Goal: Task Accomplishment & Management: Manage account settings

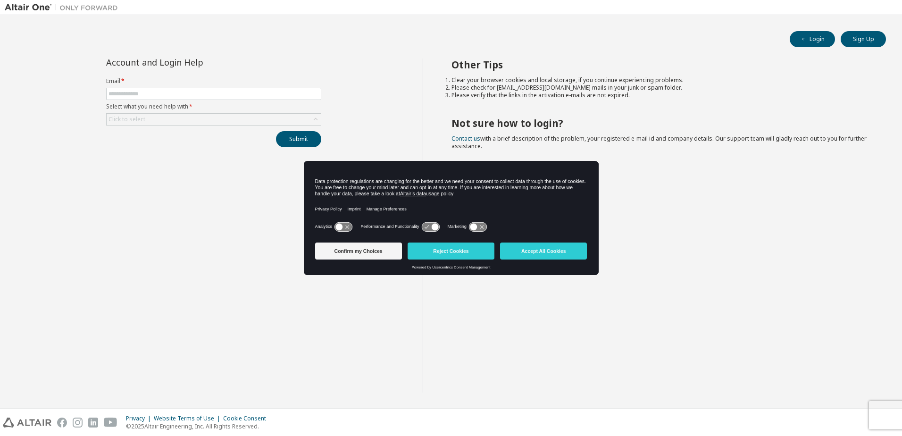
click at [221, 112] on form "Email * Select what you need help with * Click to select" at bounding box center [213, 101] width 215 height 48
click at [221, 114] on div "Click to select" at bounding box center [214, 119] width 214 height 11
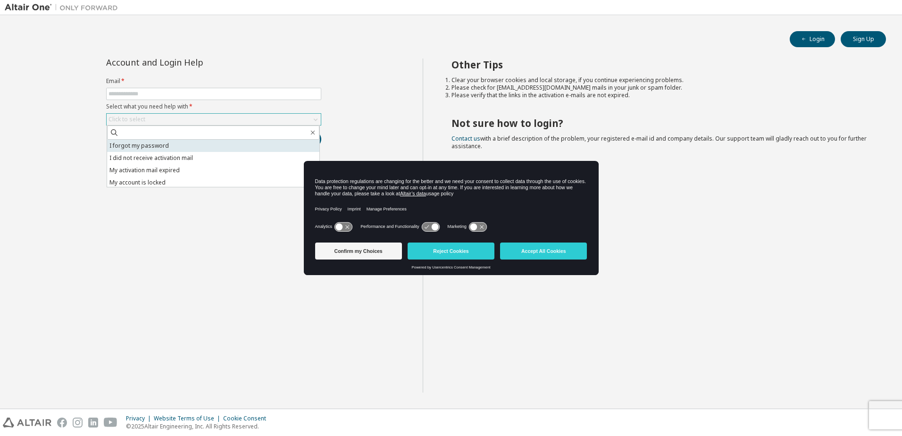
click at [183, 144] on li "I forgot my password" at bounding box center [213, 146] width 212 height 12
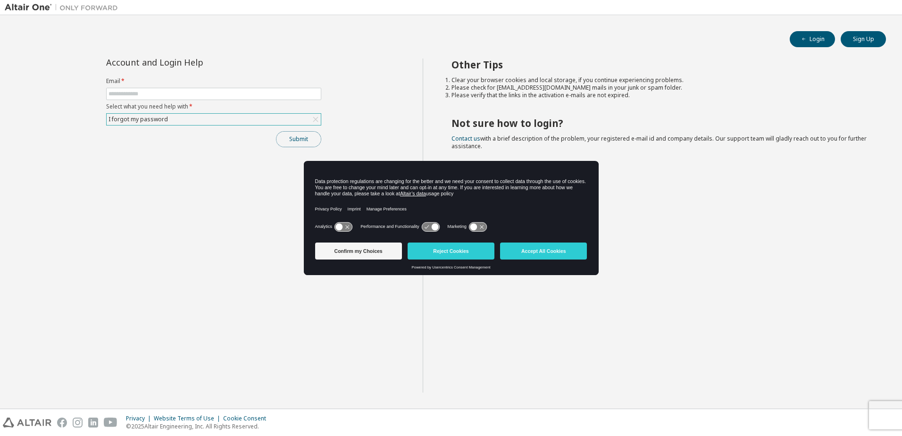
click at [295, 138] on button "Submit" at bounding box center [298, 139] width 45 height 16
click at [420, 251] on button "Reject Cookies" at bounding box center [451, 250] width 87 height 17
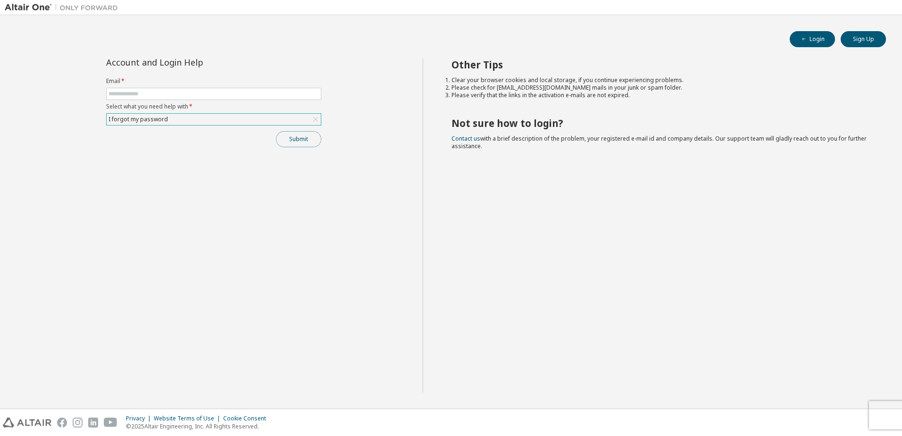
click at [308, 133] on button "Submit" at bounding box center [298, 139] width 45 height 16
click at [122, 93] on input "text" at bounding box center [213, 94] width 210 height 8
type input "**********"
click at [294, 139] on button "Submit" at bounding box center [298, 139] width 45 height 16
click at [291, 132] on button "Submit" at bounding box center [298, 139] width 45 height 16
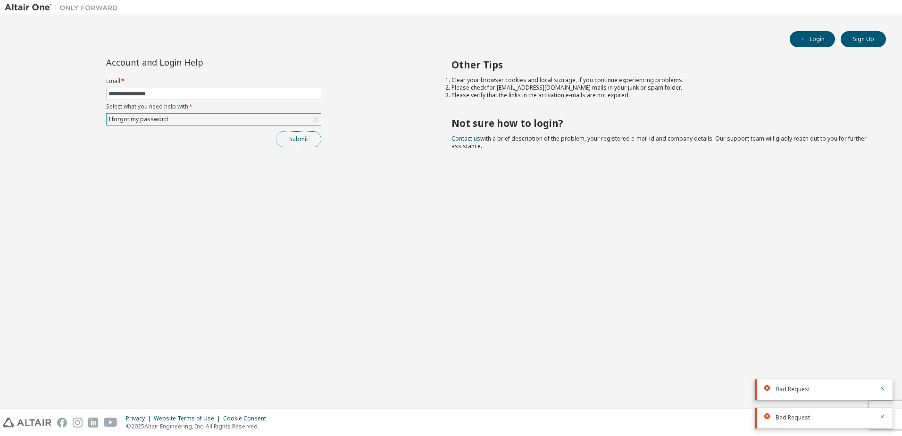
click at [286, 143] on button "Submit" at bounding box center [298, 139] width 45 height 16
click at [171, 96] on input "**********" at bounding box center [213, 94] width 210 height 8
drag, startPoint x: 167, startPoint y: 93, endPoint x: 83, endPoint y: 87, distance: 84.7
click at [83, 87] on div "**********" at bounding box center [214, 225] width 418 height 334
click at [134, 92] on input "**********" at bounding box center [213, 94] width 210 height 8
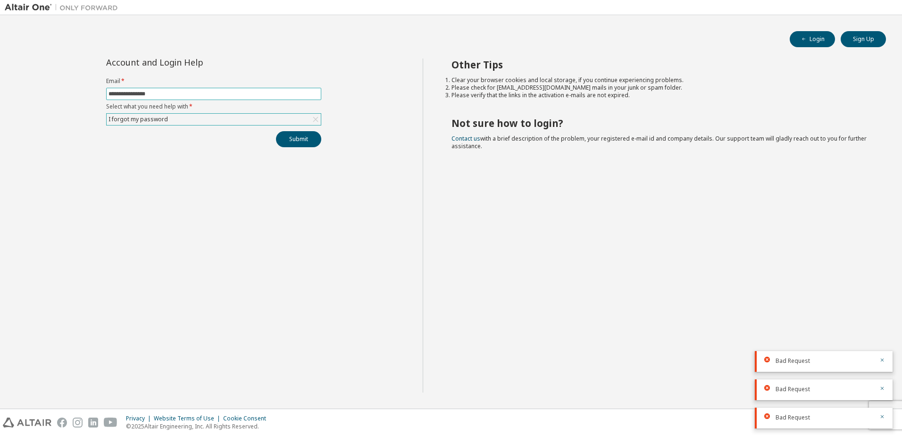
drag, startPoint x: 125, startPoint y: 93, endPoint x: 87, endPoint y: 93, distance: 37.7
click at [87, 93] on div "**********" at bounding box center [214, 225] width 418 height 334
click at [144, 93] on input "**********" at bounding box center [213, 94] width 210 height 8
click at [305, 134] on button "Submit" at bounding box center [298, 139] width 45 height 16
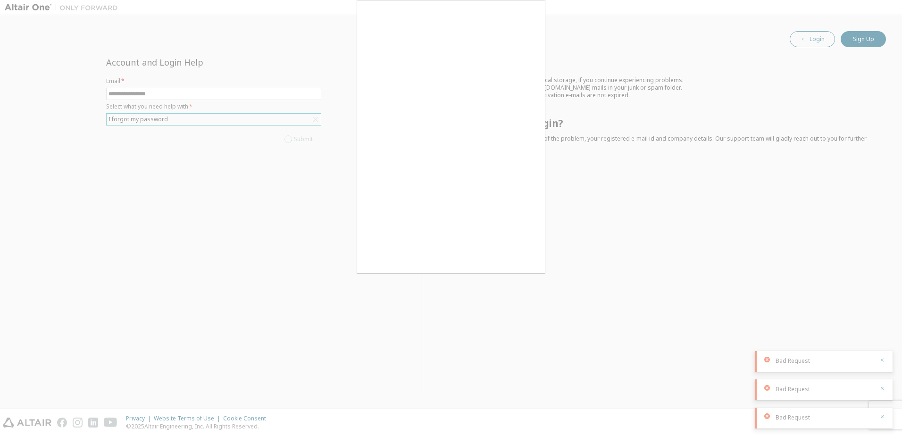
drag, startPoint x: 824, startPoint y: 34, endPoint x: 815, endPoint y: 38, distance: 10.0
click at [823, 34] on div at bounding box center [451, 218] width 902 height 436
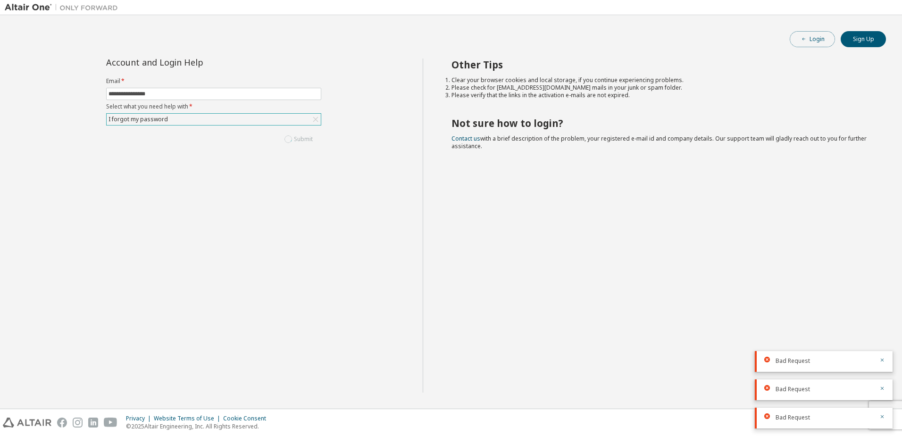
click at [797, 40] on button "Login" at bounding box center [812, 39] width 45 height 16
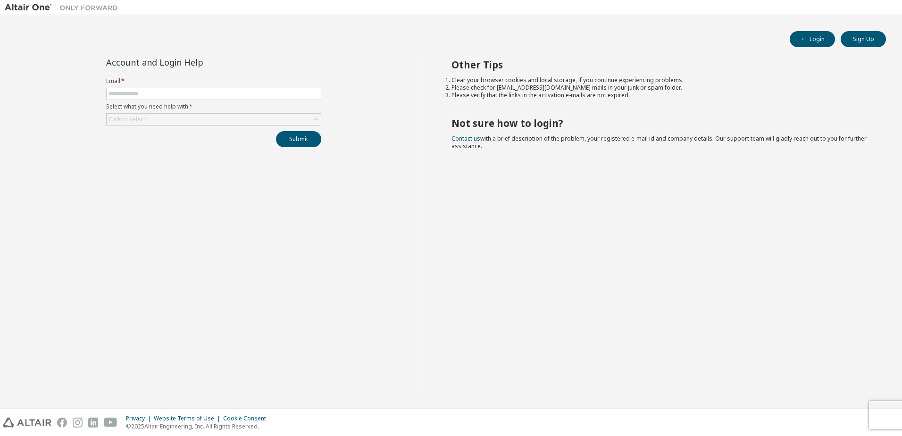
click at [164, 86] on form "Email * Select what you need help with * Click to select" at bounding box center [213, 101] width 215 height 48
click at [166, 95] on input "text" at bounding box center [213, 94] width 210 height 8
type input "**********"
click at [198, 122] on div "Click to select" at bounding box center [214, 119] width 214 height 11
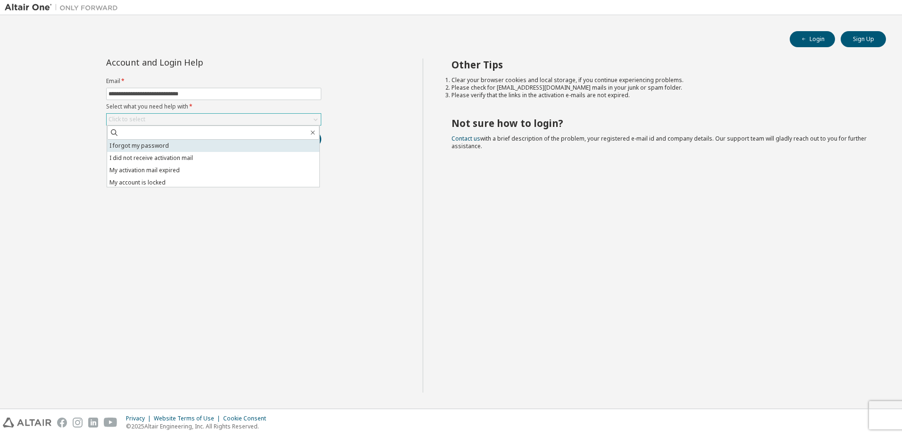
click at [200, 147] on li "I forgot my password" at bounding box center [213, 146] width 212 height 12
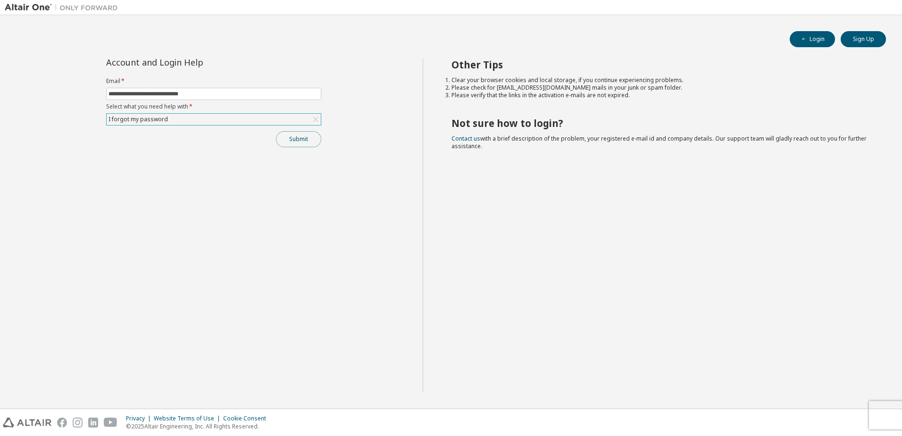
click at [293, 145] on button "Submit" at bounding box center [298, 139] width 45 height 16
click at [219, 88] on span "**********" at bounding box center [213, 94] width 215 height 12
click at [222, 97] on input "**********" at bounding box center [213, 94] width 210 height 8
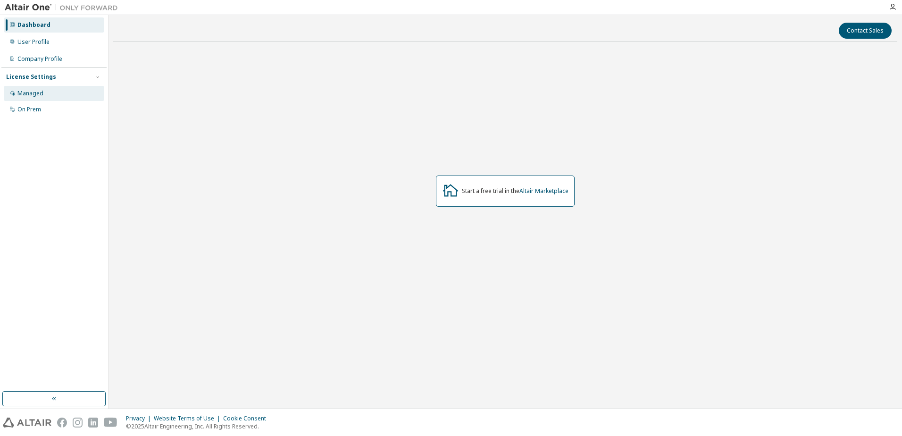
click at [32, 92] on div "Managed" at bounding box center [30, 94] width 26 height 8
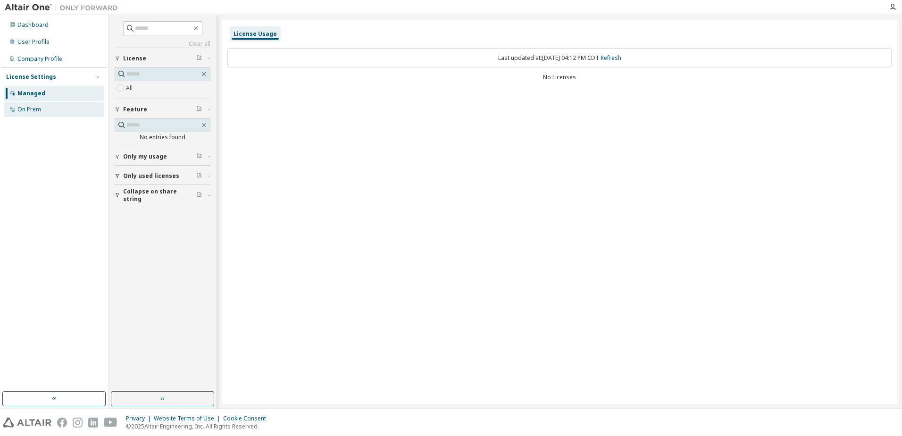
click at [51, 103] on div "On Prem" at bounding box center [54, 109] width 100 height 15
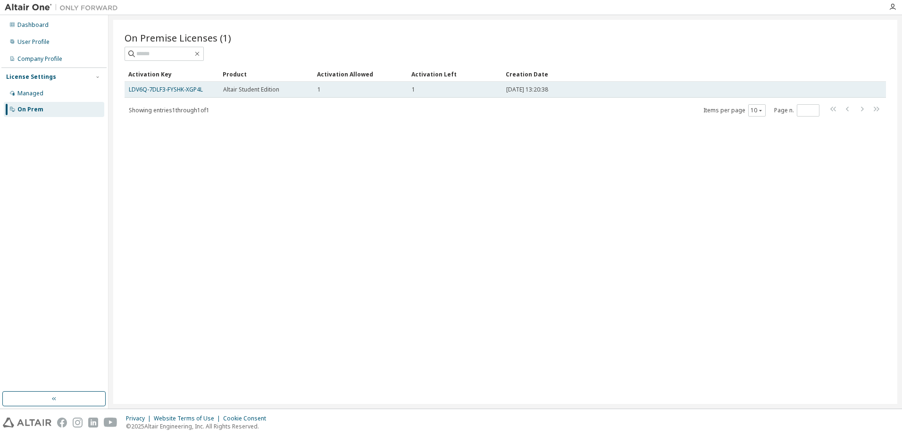
click at [198, 84] on td "LDV6Q-7DLF3-FYSHK-XGP4L" at bounding box center [172, 90] width 94 height 16
click at [196, 93] on link "LDV6Q-7DLF3-FYSHK-XGP4L" at bounding box center [166, 89] width 74 height 8
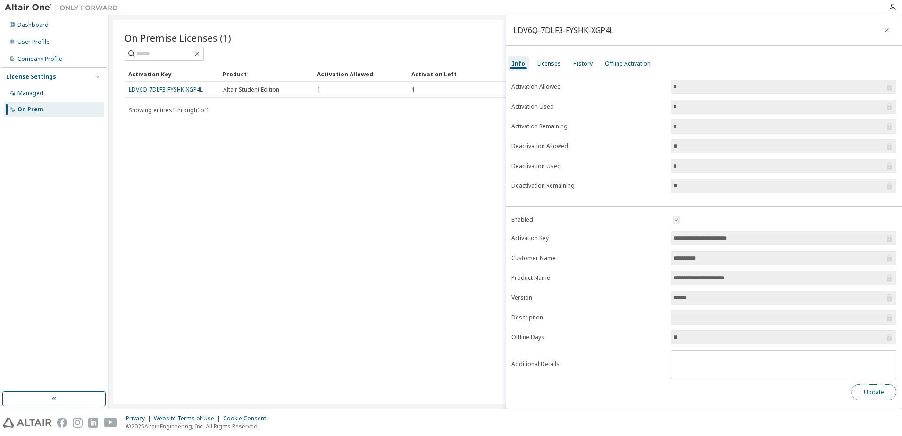
click at [874, 396] on button "Update" at bounding box center [873, 392] width 45 height 16
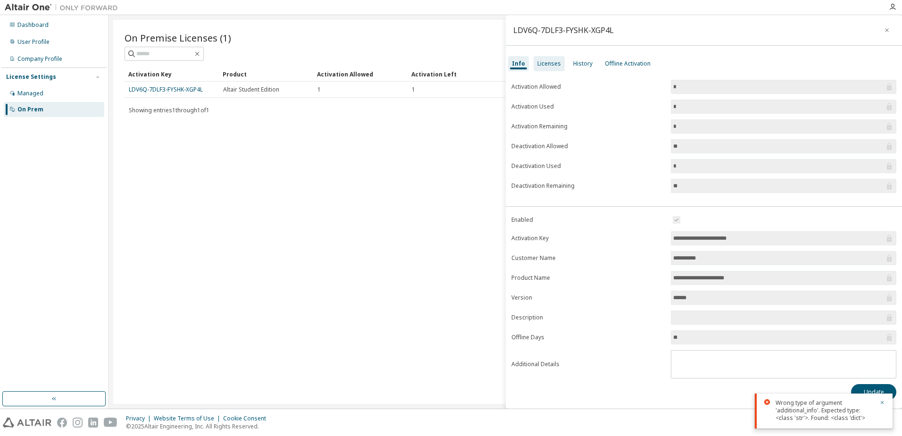
click at [543, 62] on div "Licenses" at bounding box center [549, 64] width 24 height 8
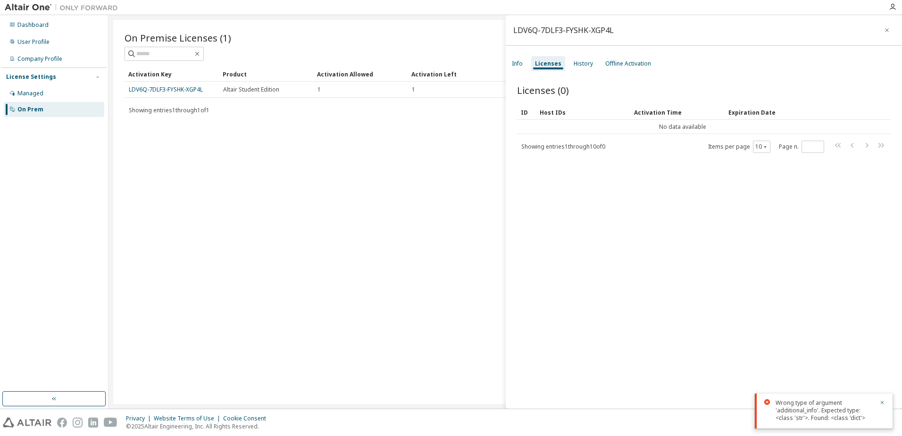
click at [594, 63] on div "Info Licenses History Offline Activation" at bounding box center [704, 63] width 396 height 17
click at [578, 68] on div "History" at bounding box center [583, 63] width 27 height 15
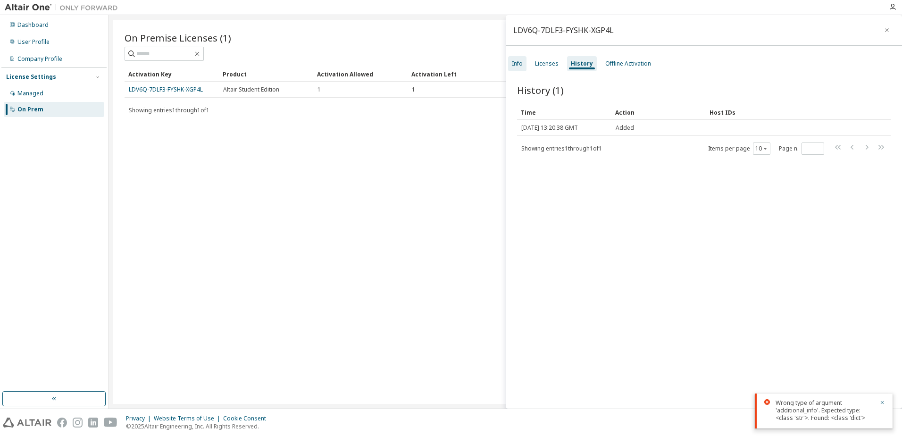
click at [515, 64] on div "Info" at bounding box center [517, 64] width 11 height 8
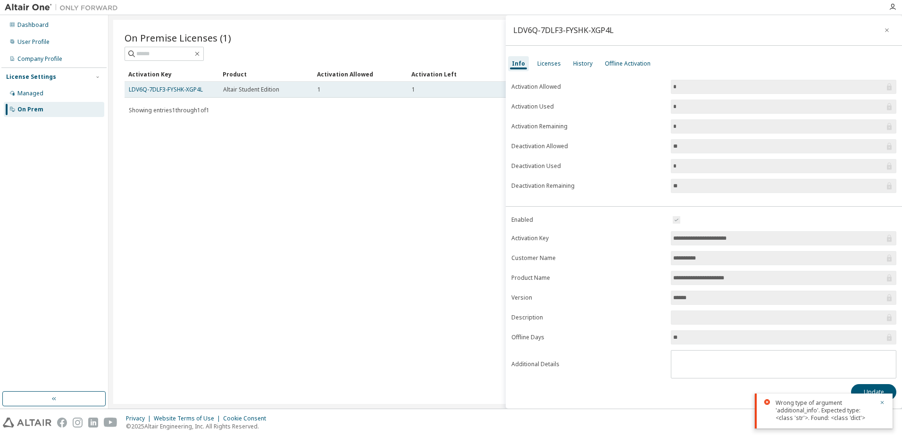
click at [279, 91] on span "Altair Student Edition" at bounding box center [251, 90] width 56 height 8
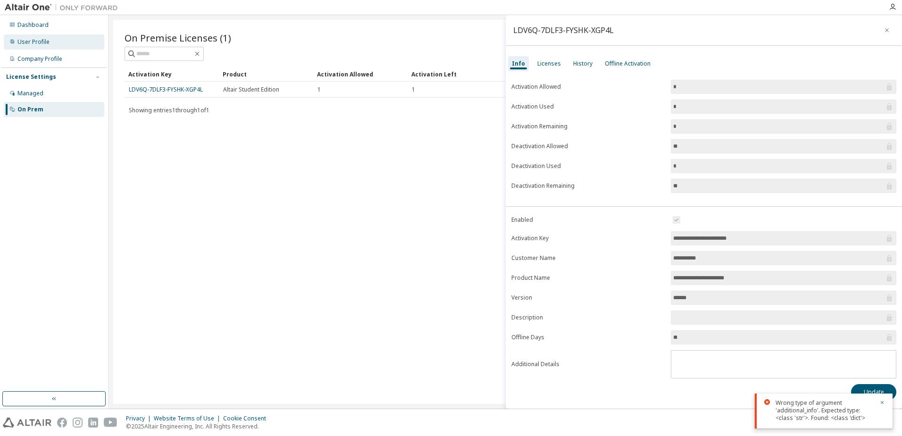
click at [47, 40] on div "User Profile" at bounding box center [33, 42] width 32 height 8
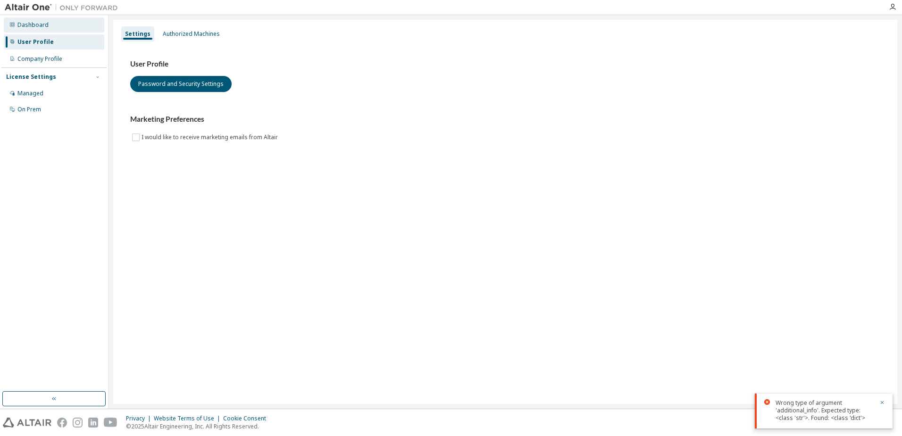
click at [47, 29] on div "Dashboard" at bounding box center [54, 24] width 100 height 15
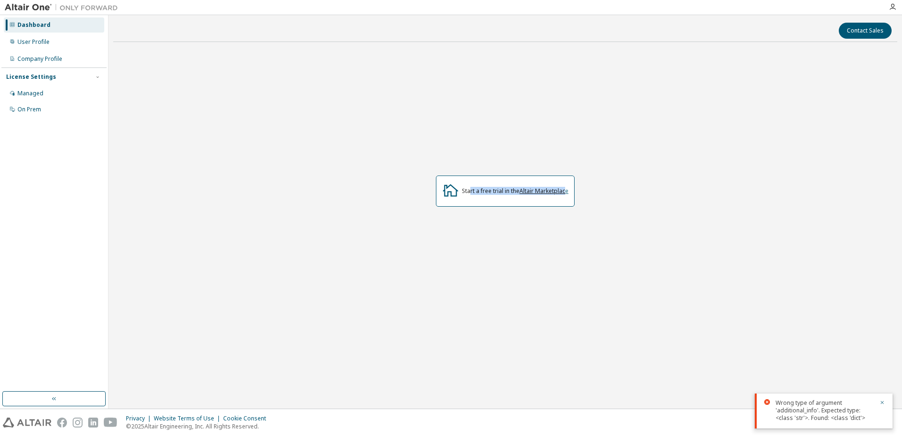
drag, startPoint x: 468, startPoint y: 188, endPoint x: 566, endPoint y: 187, distance: 97.2
click at [566, 187] on div "Start a free trial in the Altair Marketplace" at bounding box center [515, 191] width 107 height 8
drag, startPoint x: 566, startPoint y: 187, endPoint x: 555, endPoint y: 188, distance: 10.4
click at [555, 188] on link "Altair Marketplace" at bounding box center [543, 191] width 49 height 8
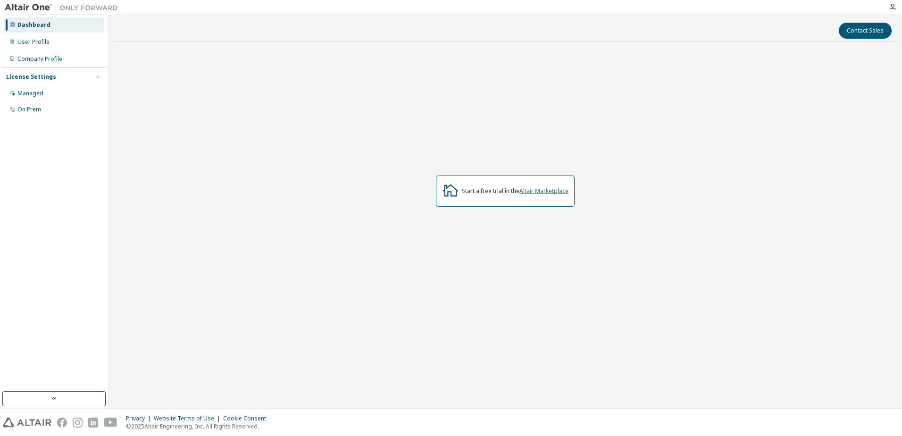
click at [560, 187] on link "Altair Marketplace" at bounding box center [543, 191] width 49 height 8
